Goal: Information Seeking & Learning: Find specific fact

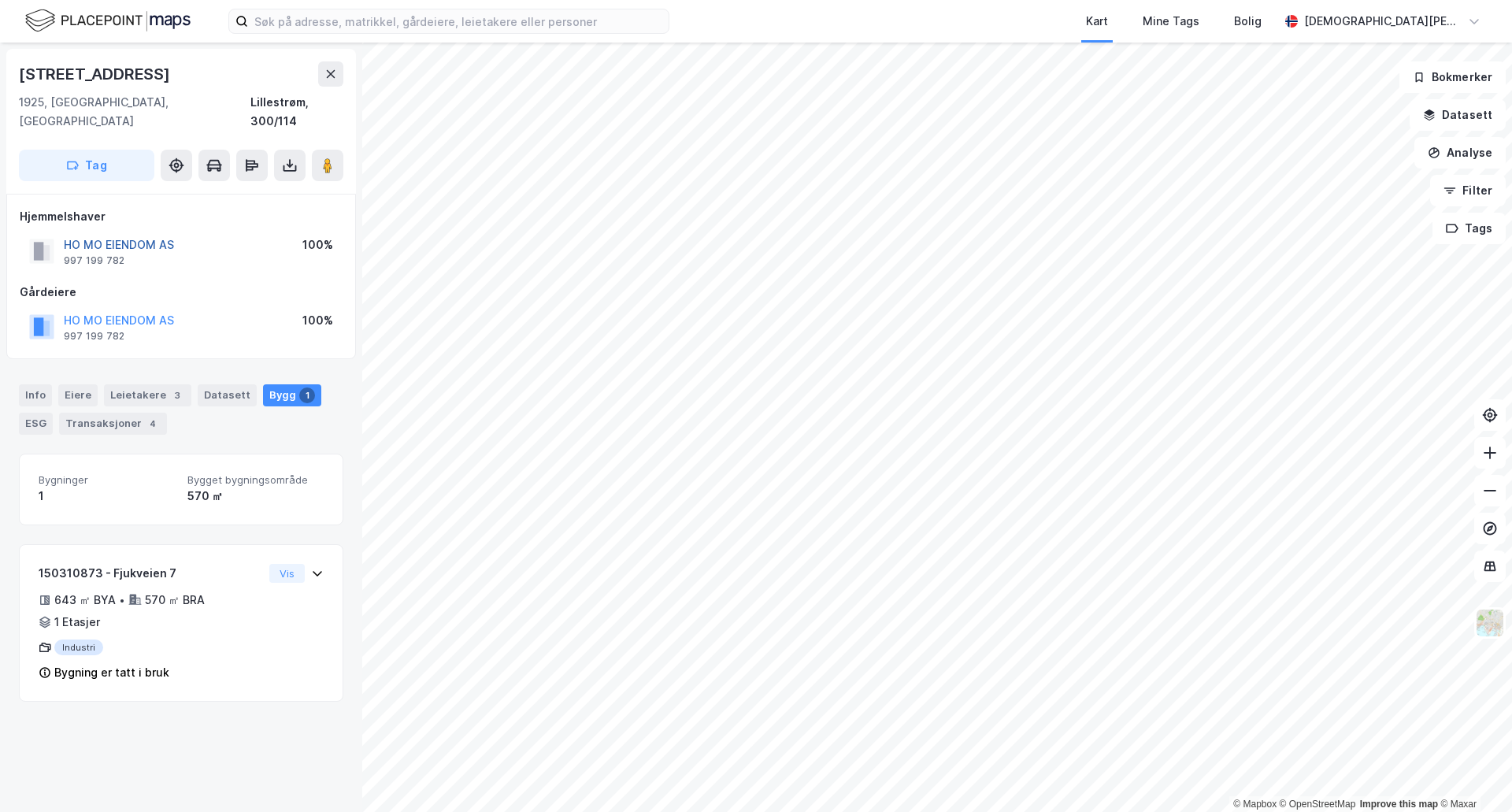
click at [0, 0] on button "HO MO EIENDOM AS" at bounding box center [0, 0] width 0 height 0
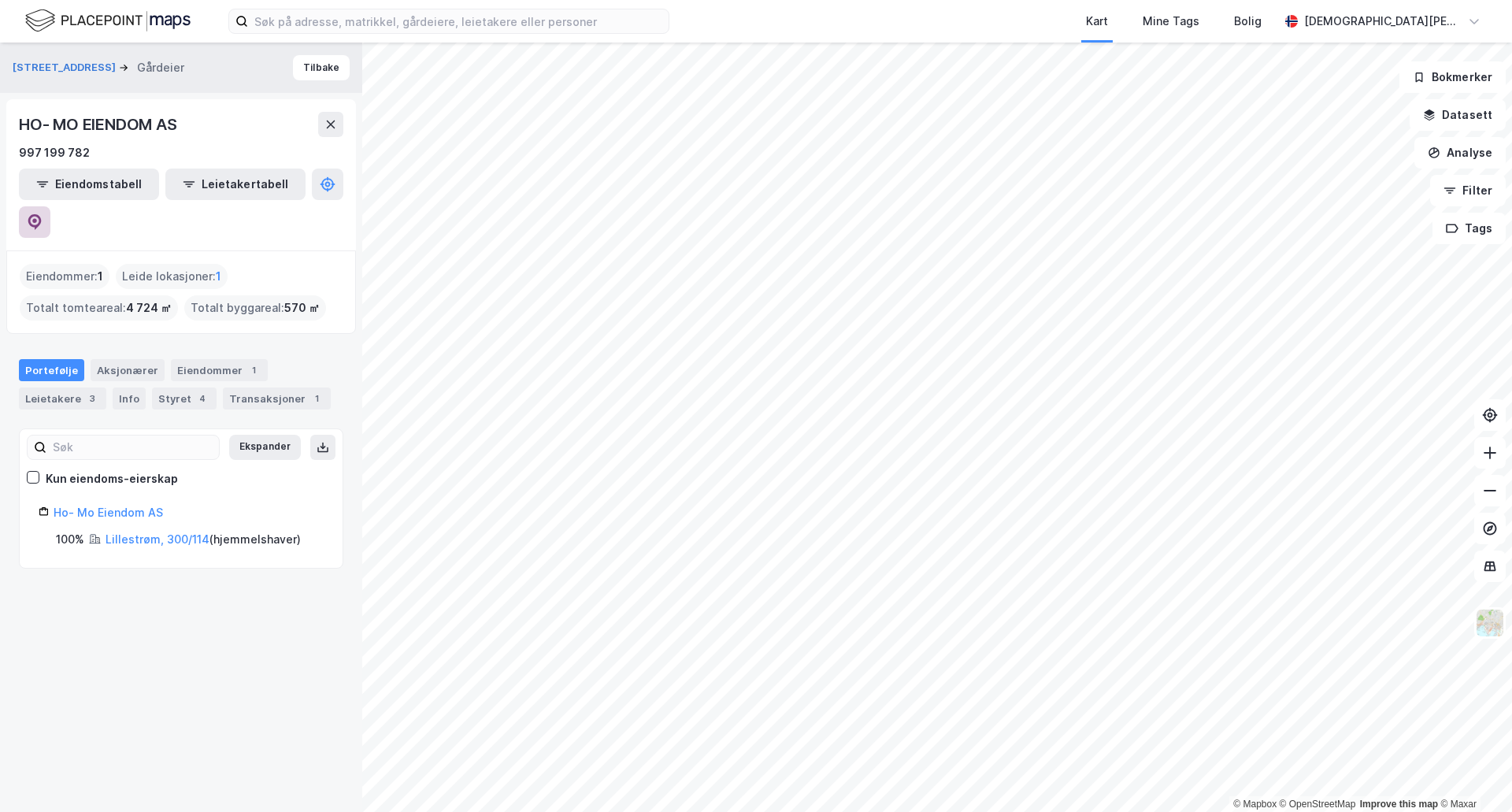
click at [43, 214] on icon at bounding box center [34, 222] width 16 height 16
click at [122, 359] on div "Aksjonærer" at bounding box center [127, 369] width 74 height 22
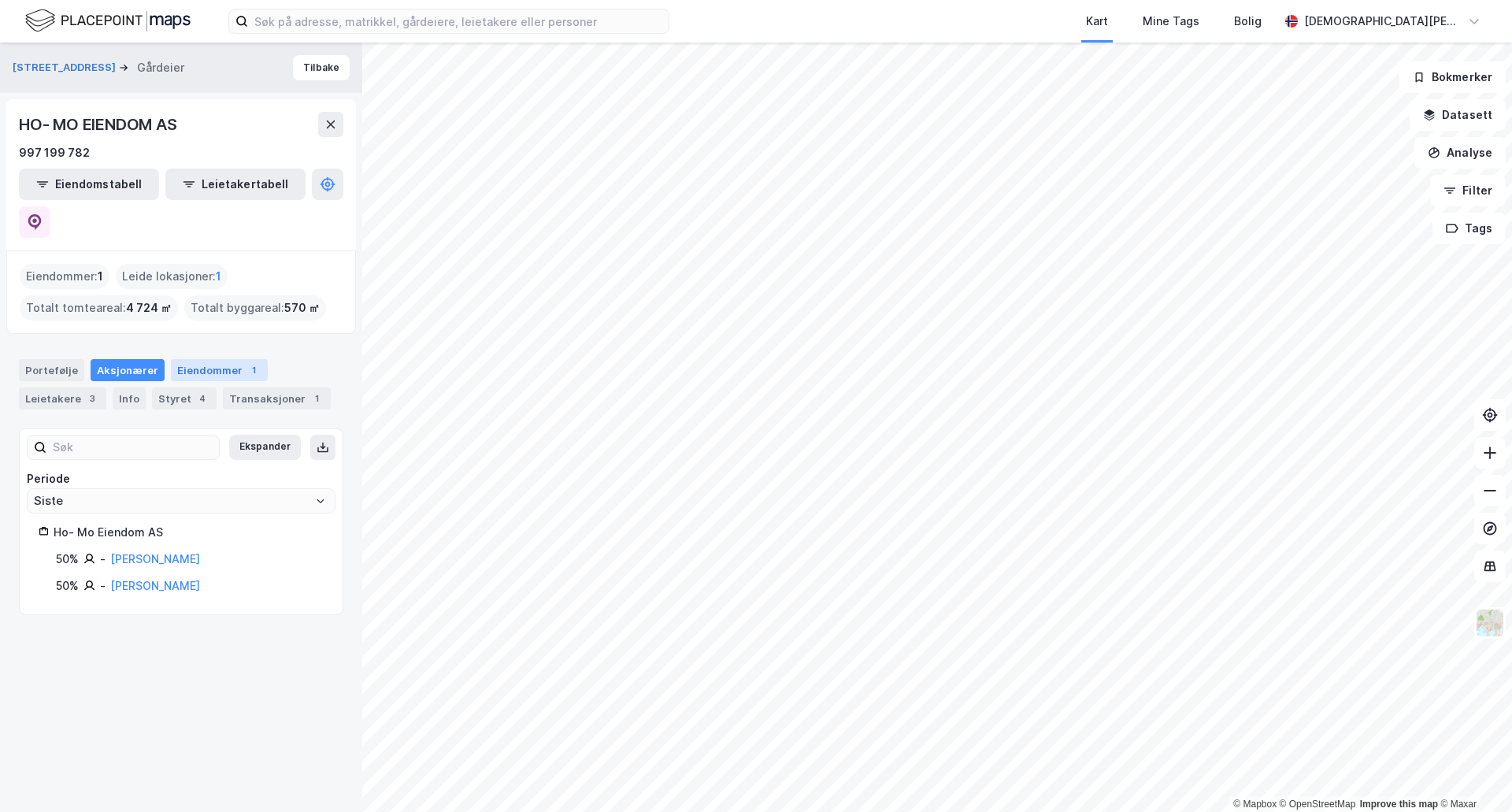
click at [184, 359] on div "Eiendommer 1" at bounding box center [219, 369] width 97 height 22
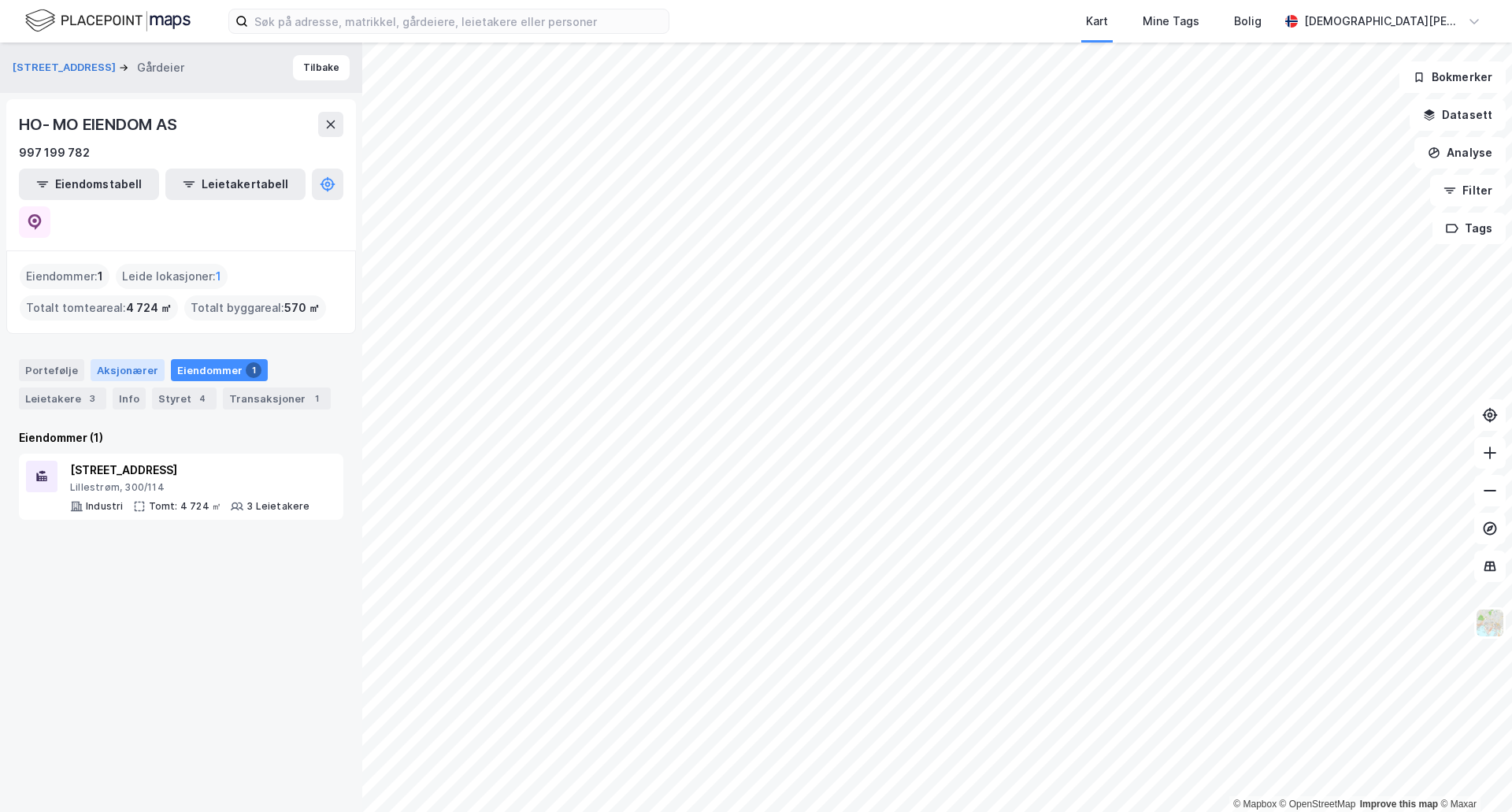
click at [127, 359] on div "Aksjonærer" at bounding box center [127, 369] width 74 height 22
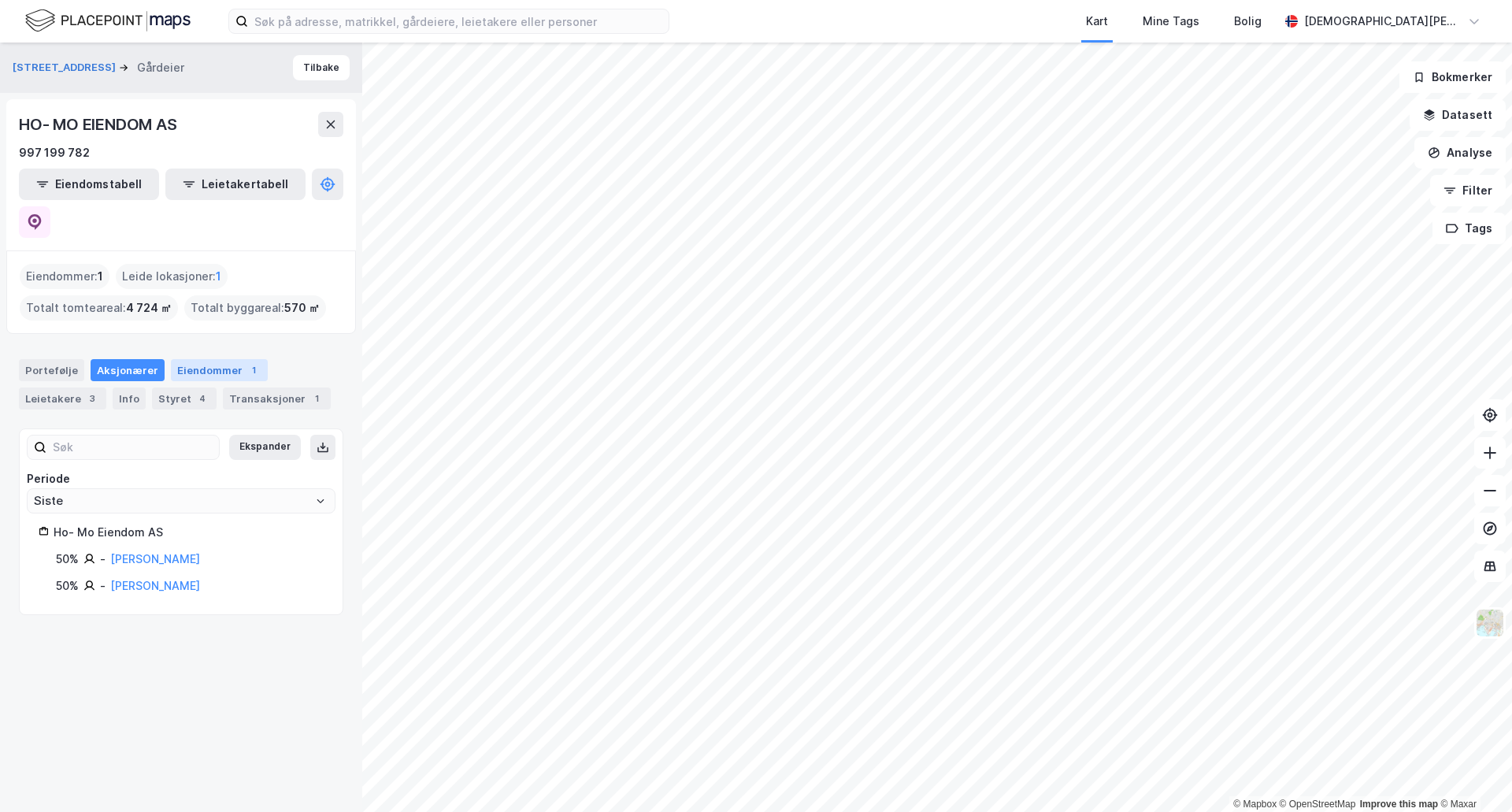
click at [206, 359] on div "Eiendommer 1" at bounding box center [219, 369] width 97 height 22
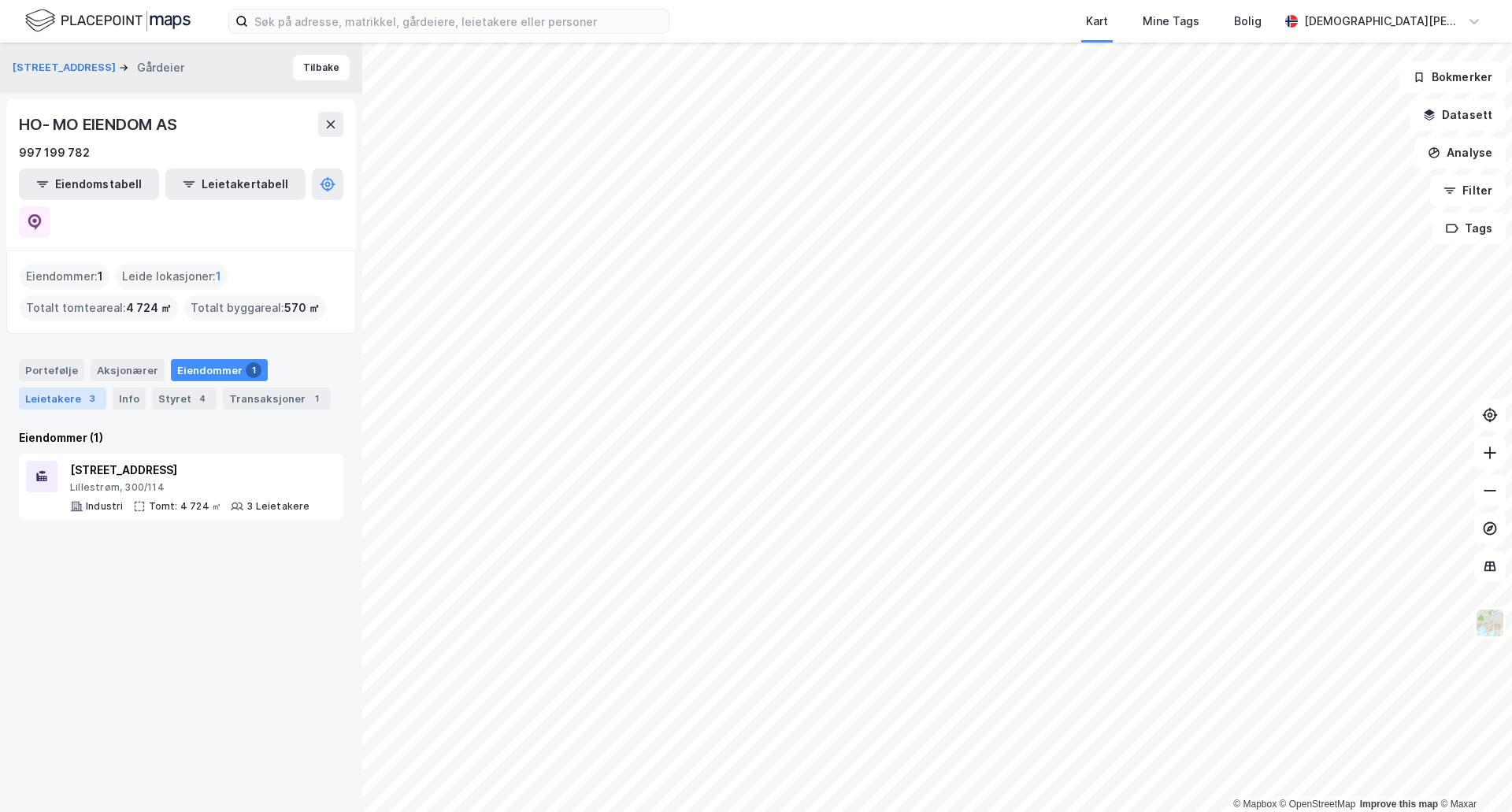
click at [53, 387] on div "Leietakere 3" at bounding box center [63, 397] width 87 height 22
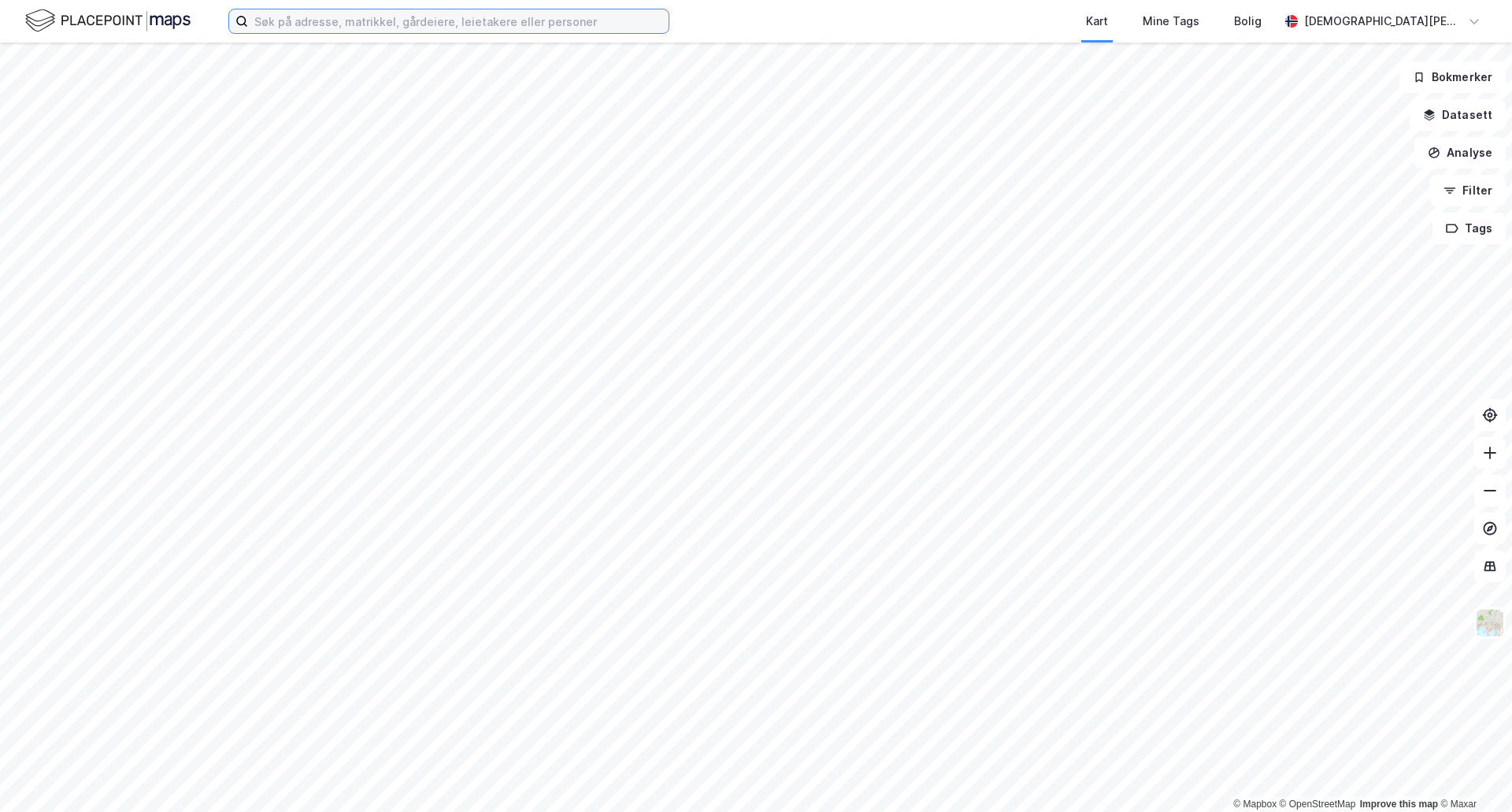
click at [494, 23] on input at bounding box center [457, 21] width 420 height 24
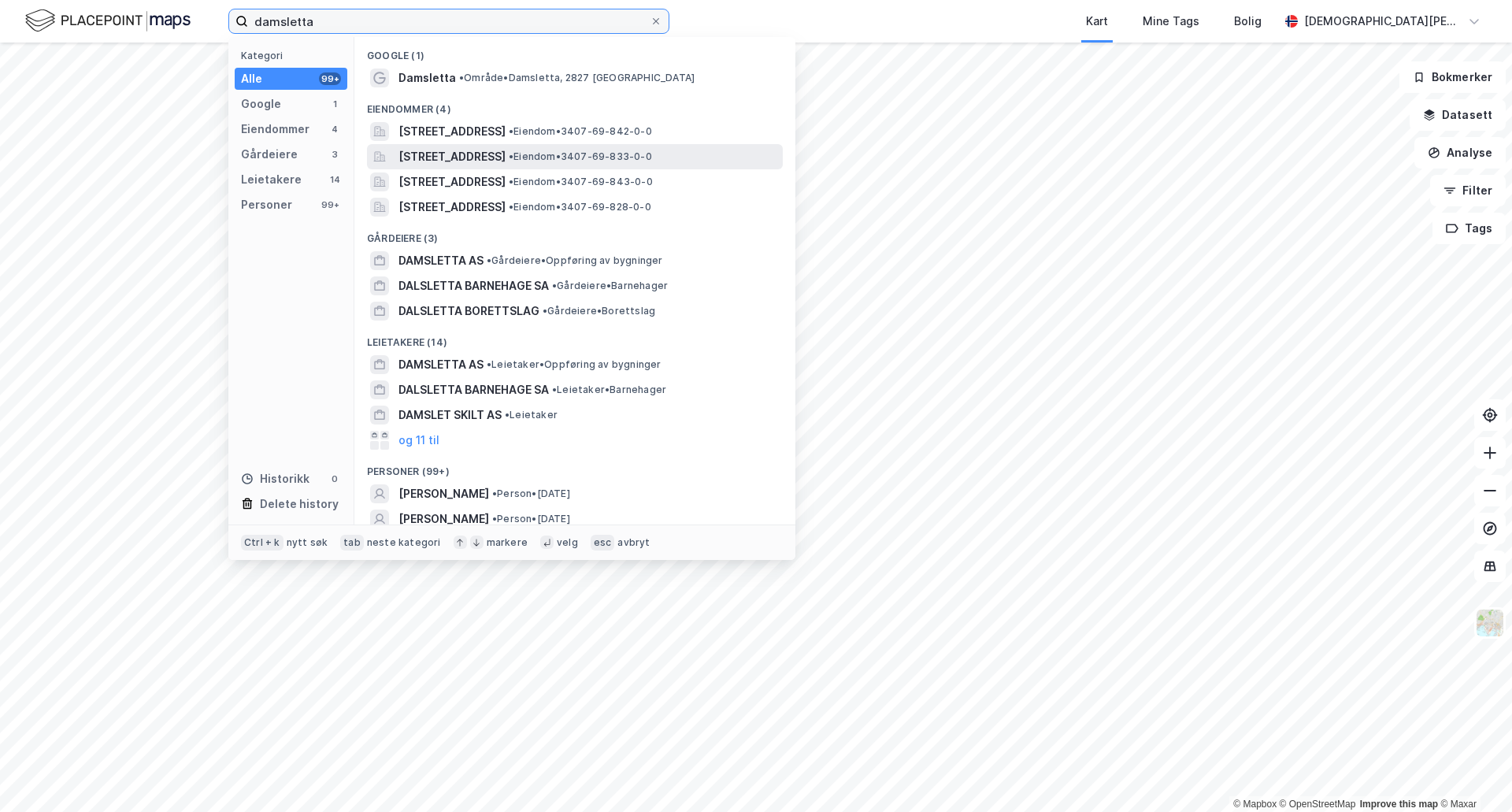
type input "damsletta"
click at [439, 157] on span "Damsletta 2, 2827, HUNNDALEN, GJØVIK" at bounding box center [452, 157] width 107 height 19
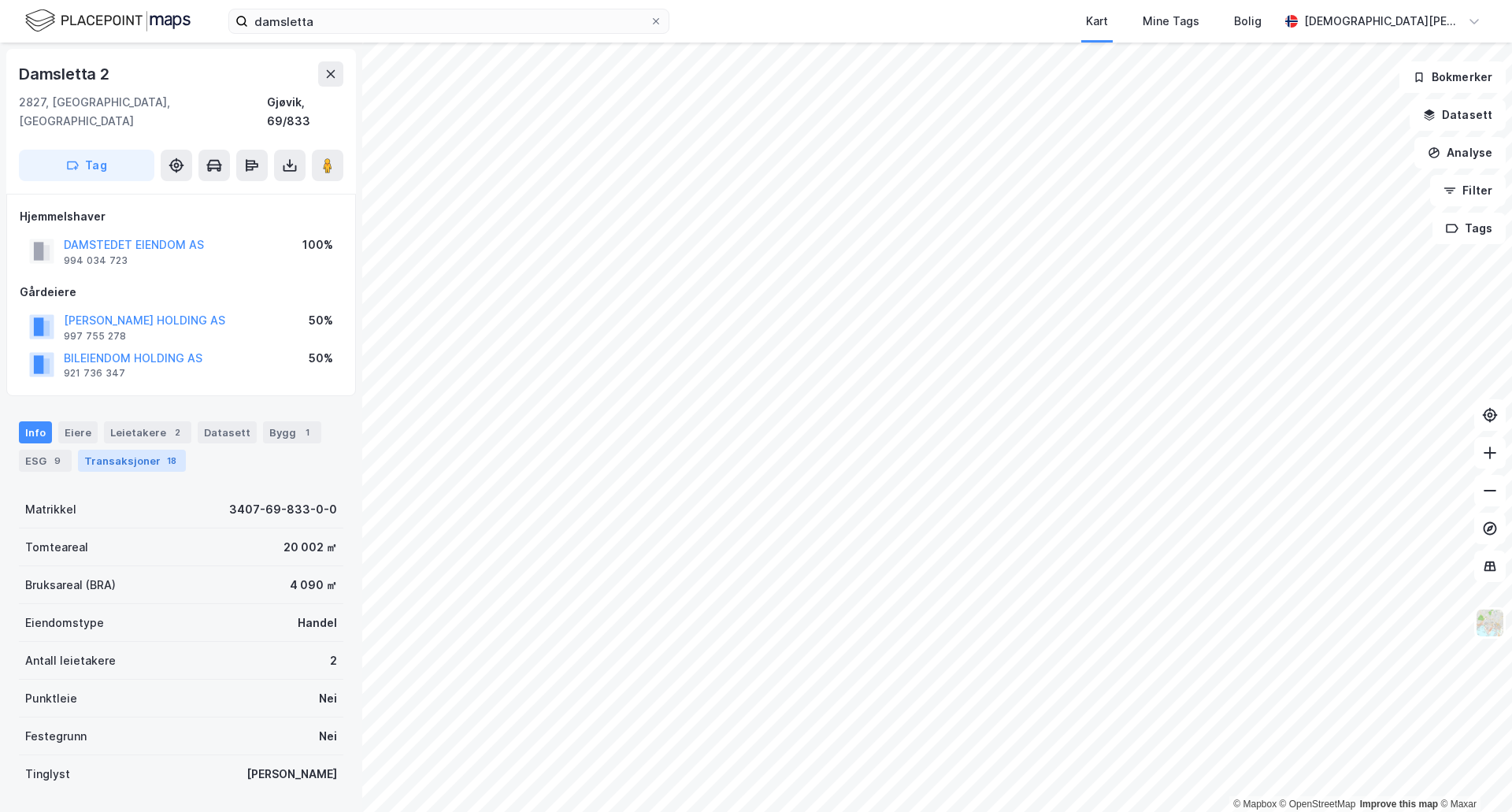
click at [109, 450] on div "Transaksjoner 18" at bounding box center [132, 460] width 108 height 22
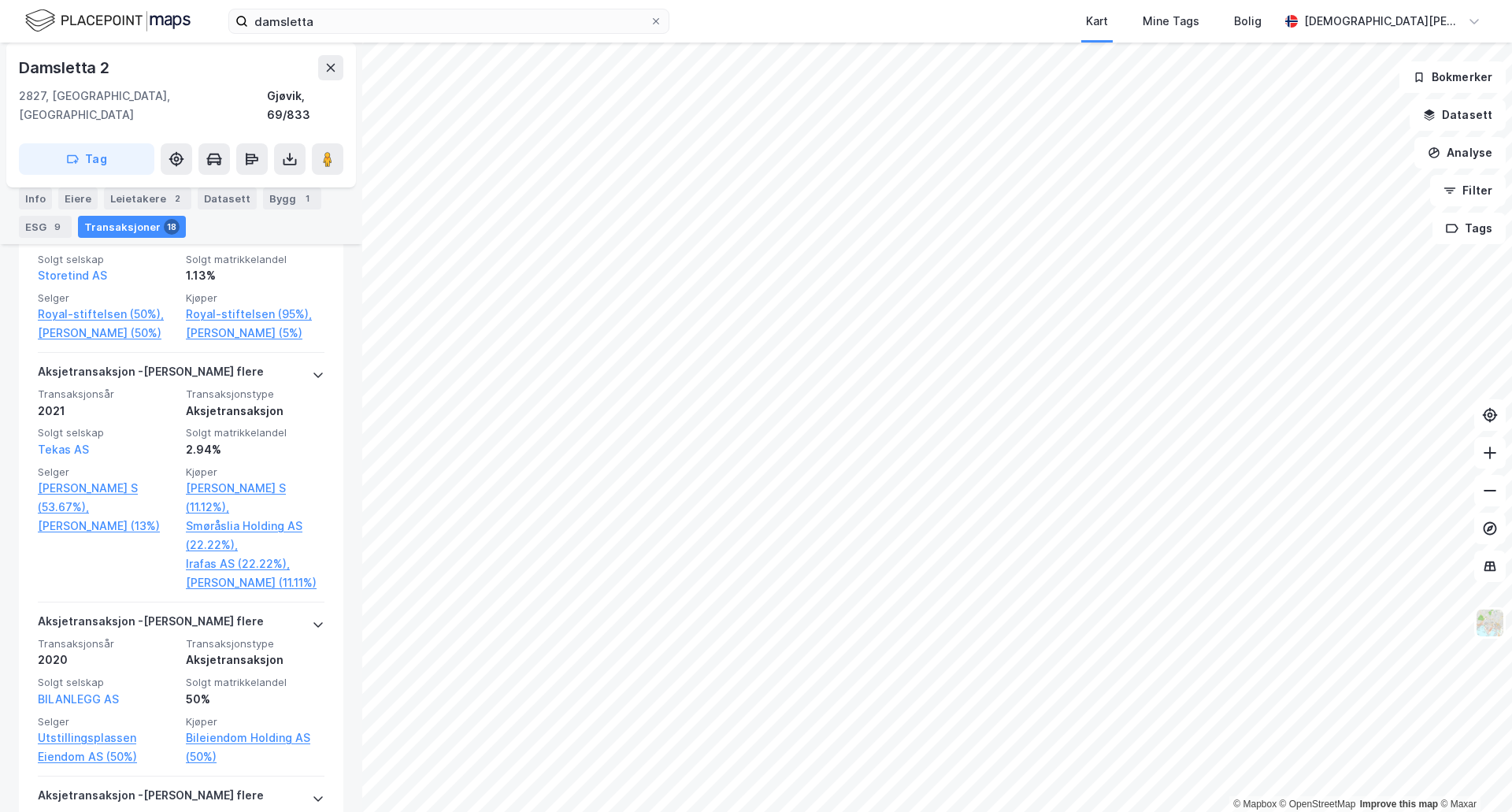
scroll to position [787, 0]
